Goal: Task Accomplishment & Management: Use online tool/utility

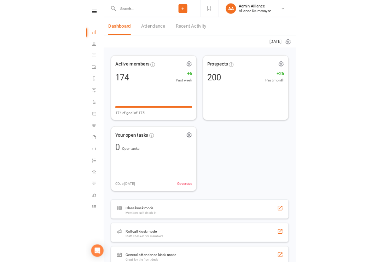
scroll to position [0, 1]
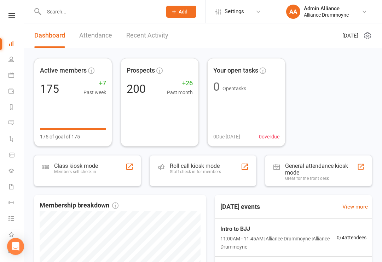
click at [196, 176] on div "Roll call kiosk mode Staff check-in for members" at bounding box center [195, 171] width 51 height 18
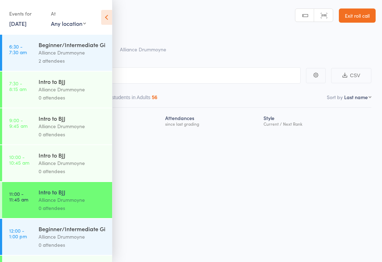
click at [71, 241] on div "Alliance Drummoyne" at bounding box center [73, 236] width 68 height 8
